Goal: Task Accomplishment & Management: Manage account settings

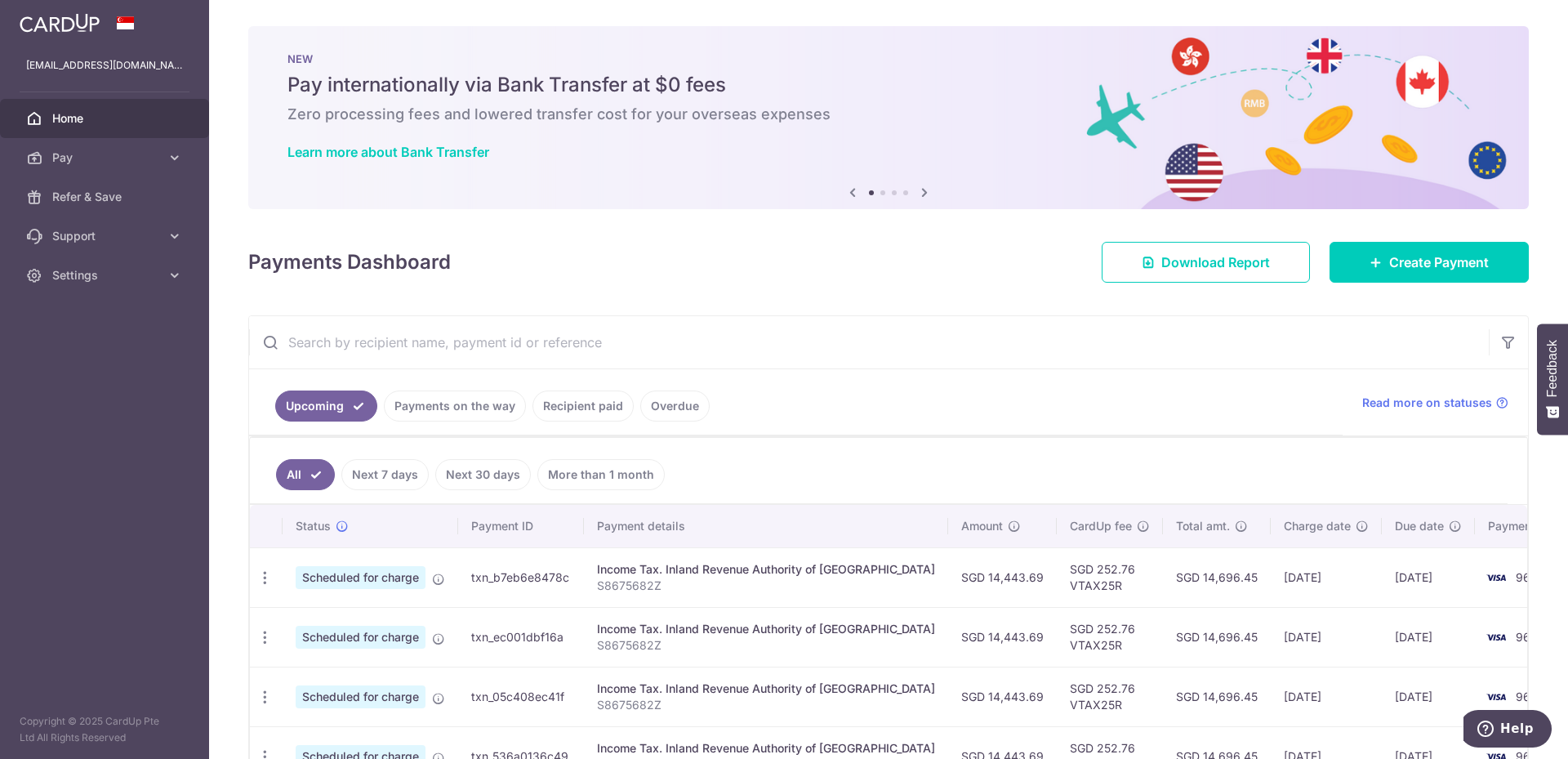
scroll to position [228, 0]
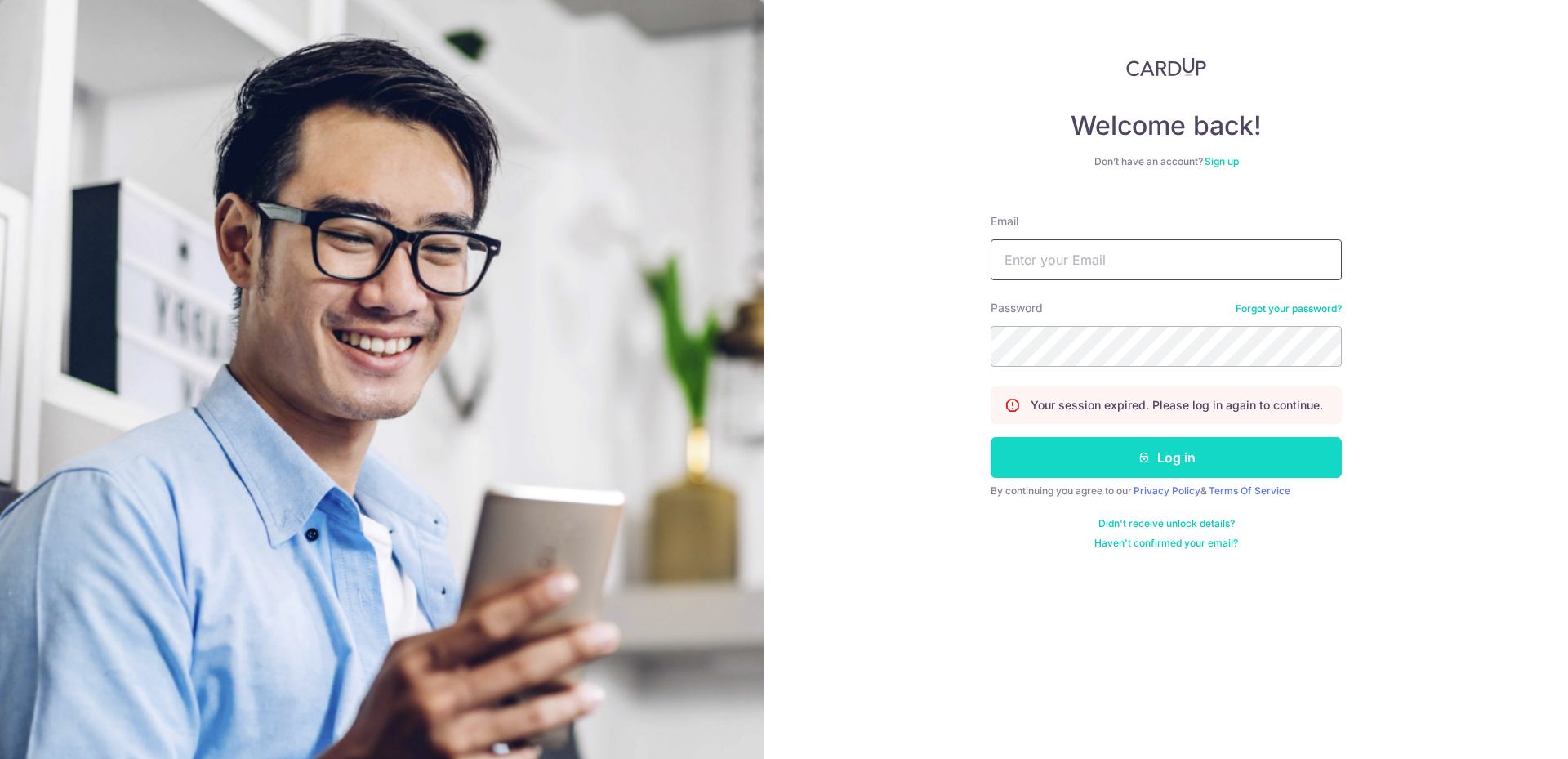
type input "[EMAIL_ADDRESS][DOMAIN_NAME]"
click at [1060, 455] on button "Log in" at bounding box center [1167, 456] width 351 height 41
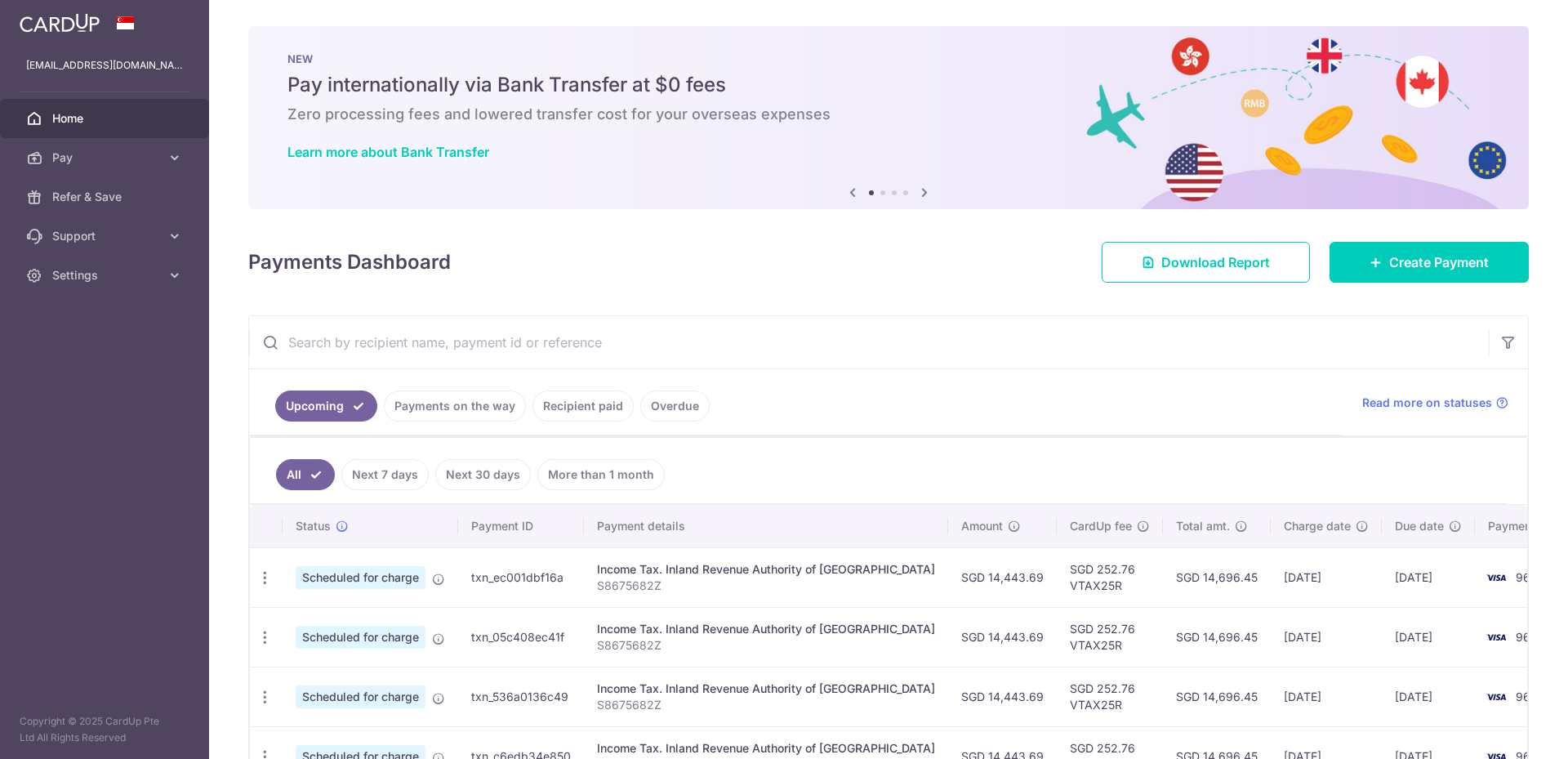
scroll to position [175, 0]
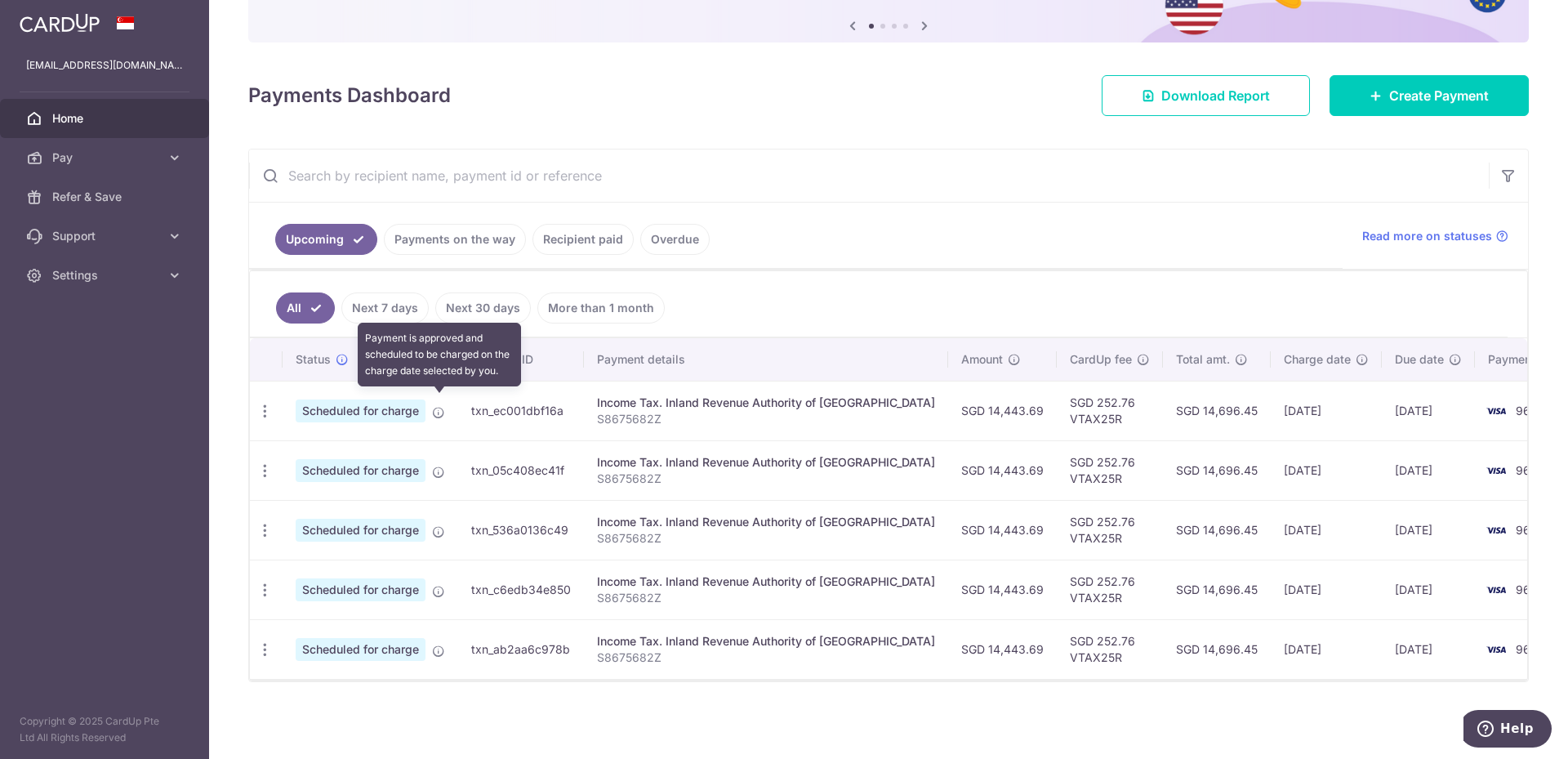
click at [437, 407] on body "[EMAIL_ADDRESS][DOMAIN_NAME] Home Pay Payments Recipients Cards Refer & Save Su…" at bounding box center [784, 380] width 1568 height 759
click at [264, 407] on icon "button" at bounding box center [265, 411] width 17 height 17
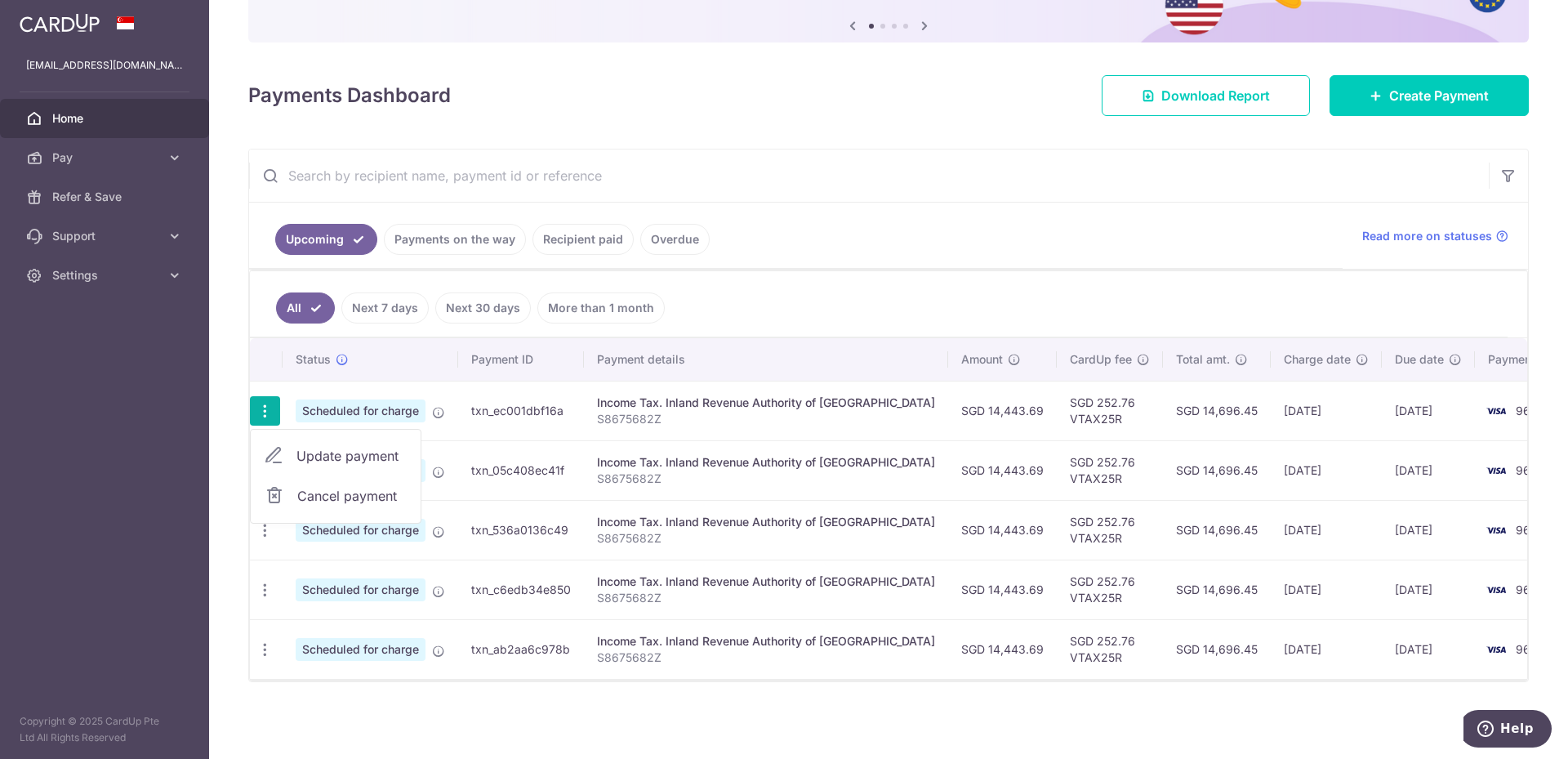
click at [309, 486] on span "Cancel payment" at bounding box center [351, 496] width 110 height 20
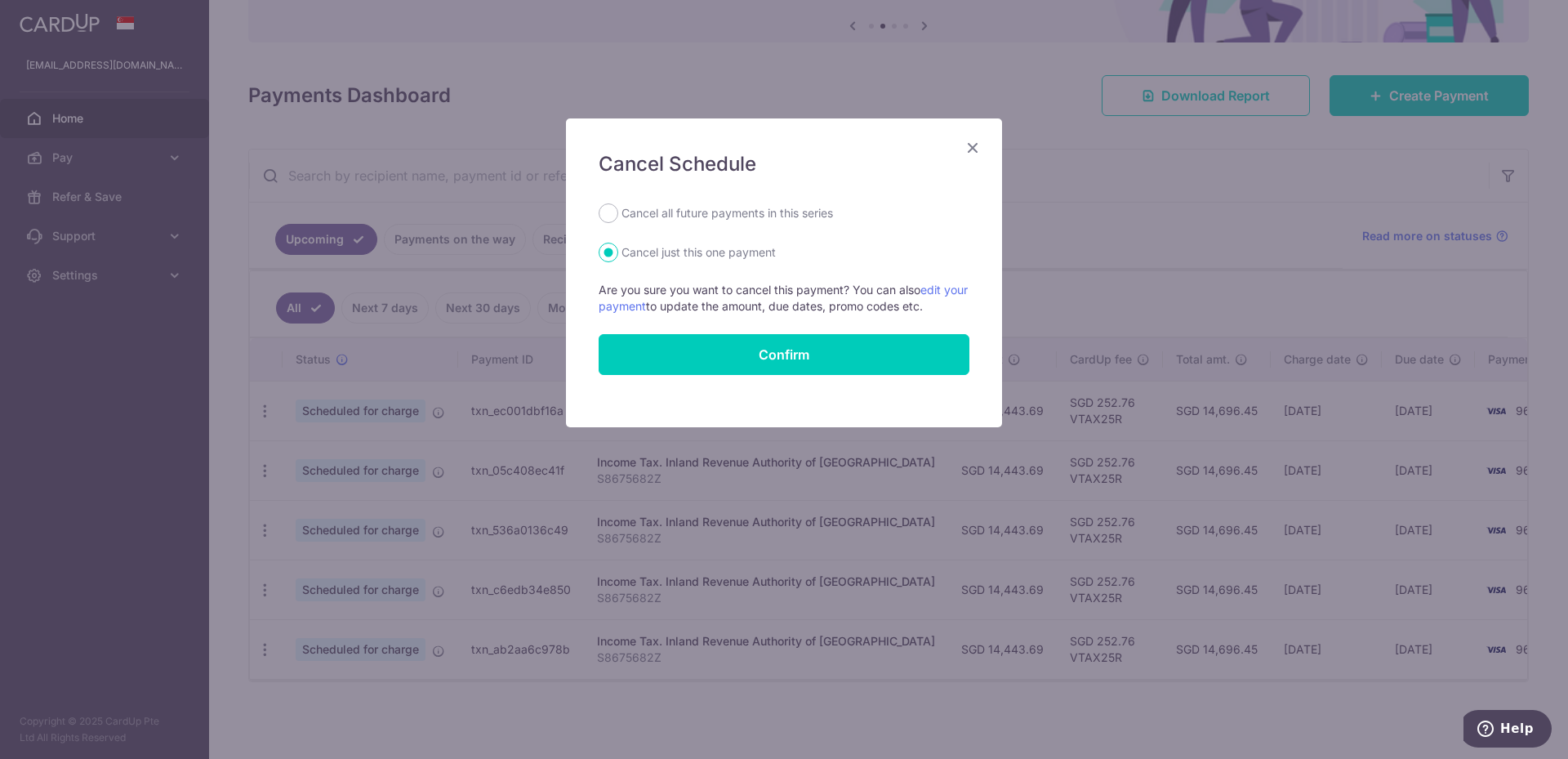
click at [698, 208] on label "Cancel all future payments in this series" at bounding box center [727, 214] width 212 height 20
click at [619, 208] on input "Cancel all future payments in this series" at bounding box center [609, 214] width 20 height 20
radio input "true"
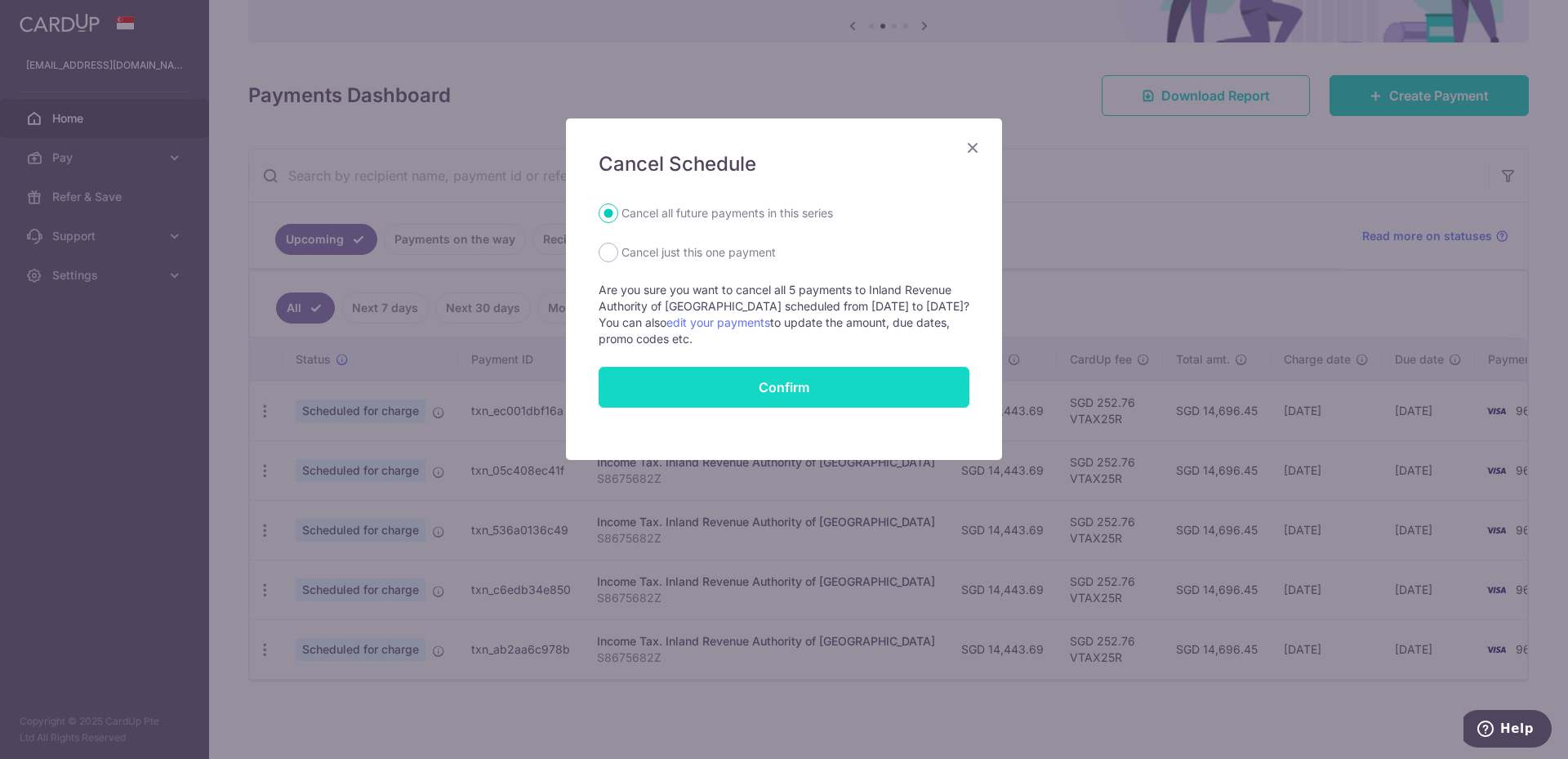
click at [740, 389] on button "Confirm" at bounding box center [784, 387] width 370 height 41
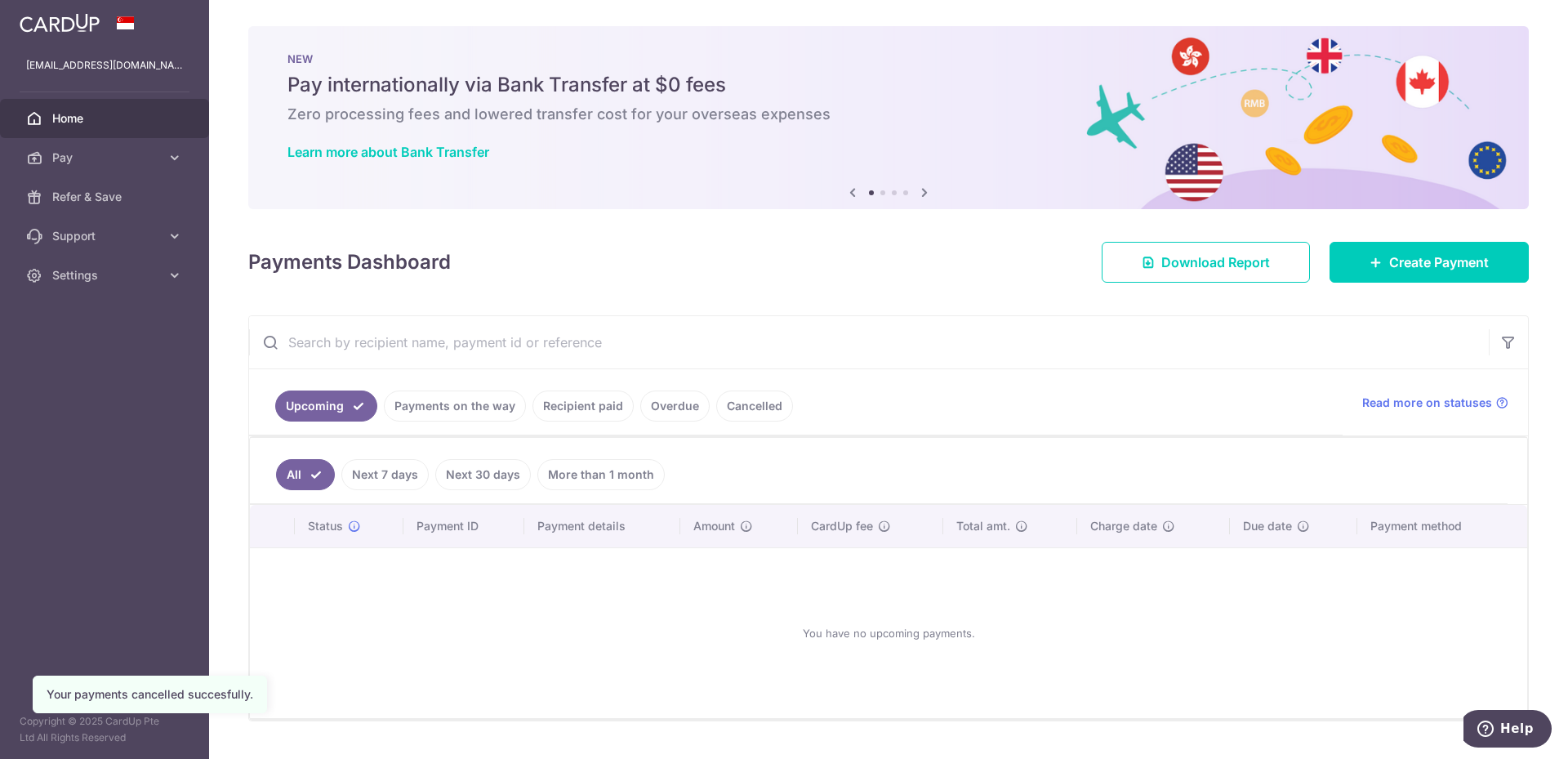
click at [316, 410] on link "Upcoming" at bounding box center [326, 406] width 102 height 31
click at [120, 117] on span "Home" at bounding box center [106, 119] width 108 height 16
click at [151, 156] on span "Pay" at bounding box center [106, 158] width 108 height 16
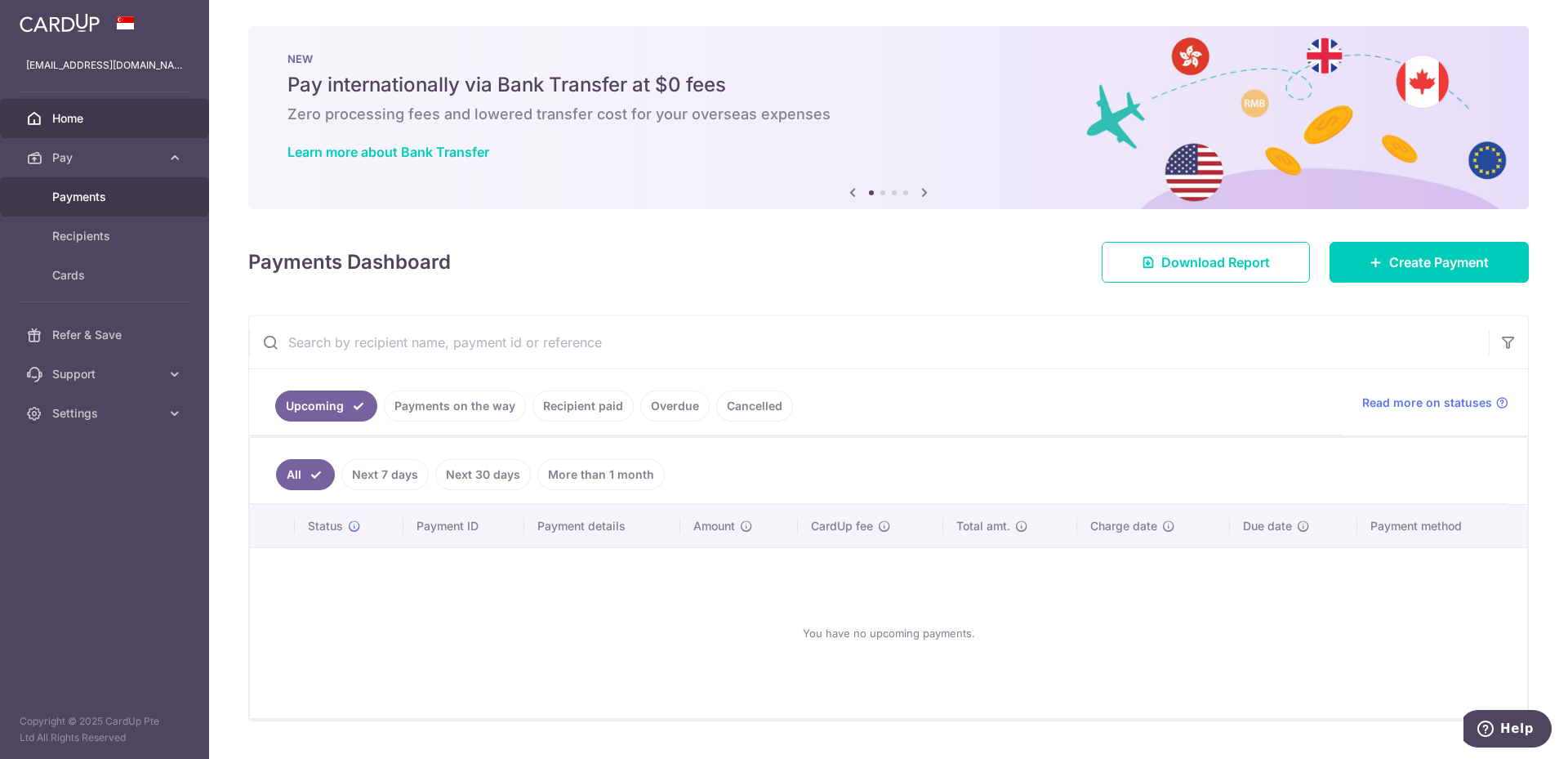
click at [119, 195] on span "Payments" at bounding box center [106, 197] width 108 height 16
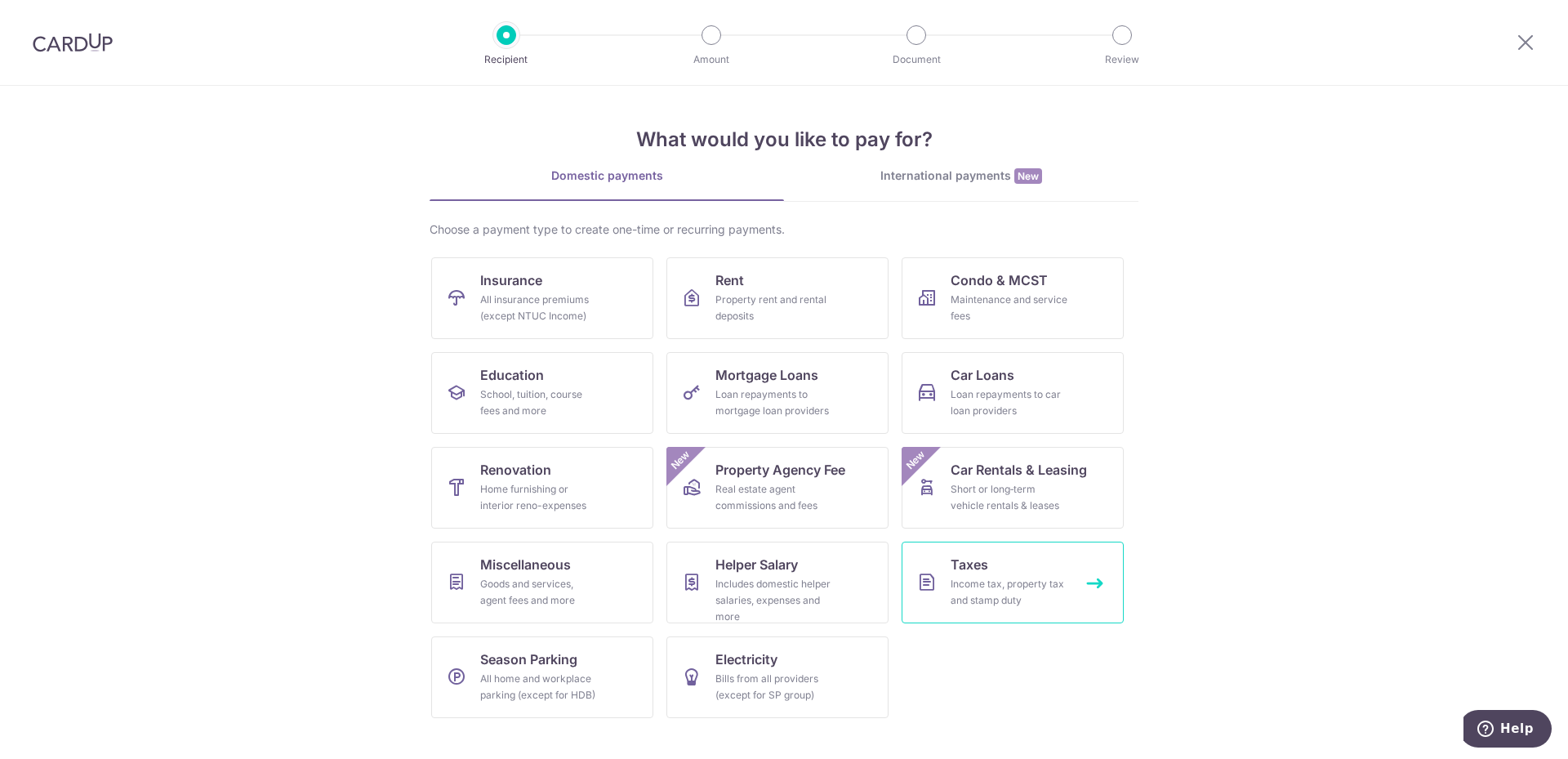
click at [1004, 591] on div "Income tax, property tax and stamp duty" at bounding box center [1010, 592] width 118 height 33
